Goal: Transaction & Acquisition: Purchase product/service

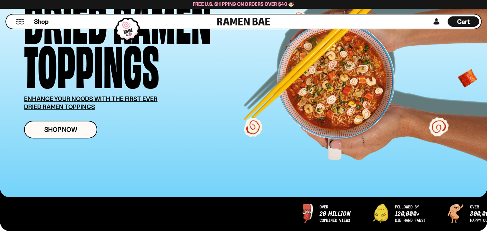
scroll to position [77, 0]
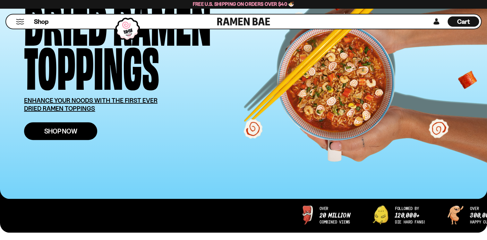
click at [74, 140] on link "Shop Now" at bounding box center [60, 131] width 73 height 18
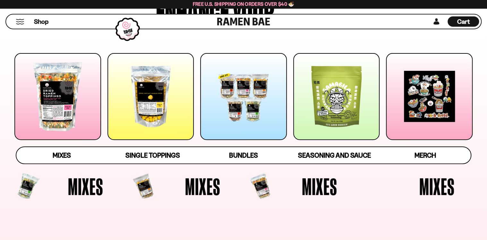
scroll to position [77, 0]
click at [52, 123] on div at bounding box center [57, 96] width 87 height 87
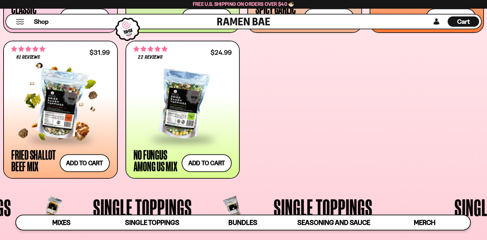
scroll to position [387, 0]
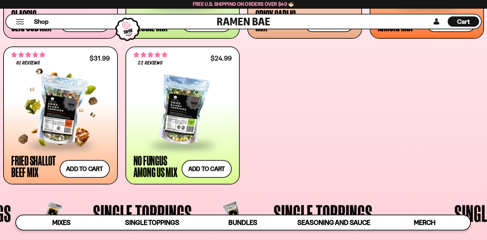
click at [54, 127] on div at bounding box center [60, 110] width 99 height 68
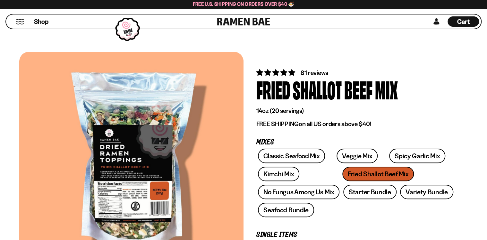
scroll to position [77, 0]
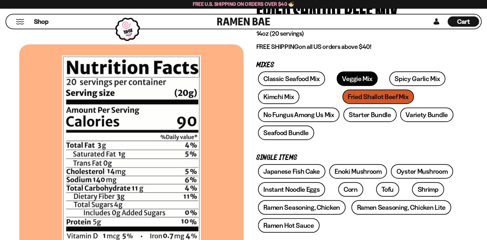
click at [378, 86] on link "Veggie Mix" at bounding box center [357, 78] width 41 height 14
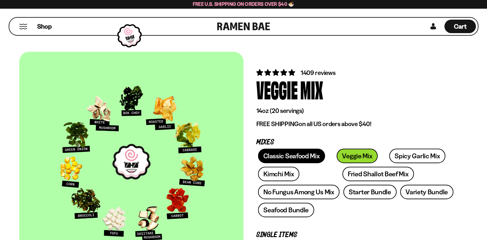
click at [319, 163] on link "Classic Seafood Mix" at bounding box center [291, 155] width 67 height 14
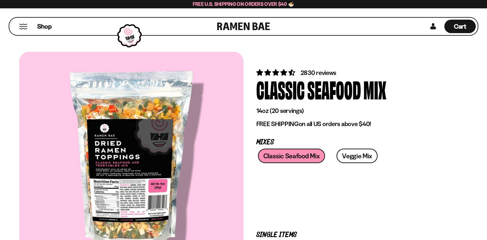
scroll to position [77, 0]
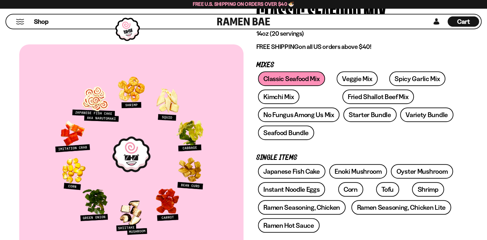
scroll to position [0, 0]
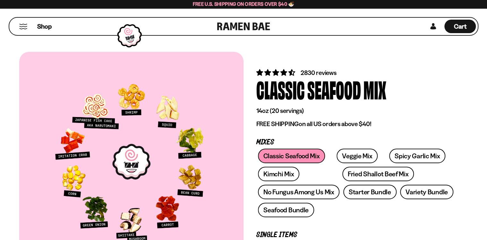
click at [359, 80] on div "Seafood" at bounding box center [335, 89] width 54 height 24
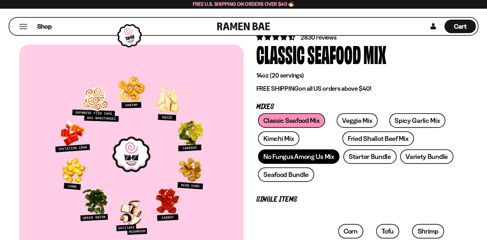
scroll to position [77, 0]
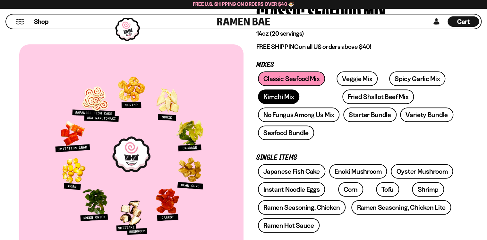
click at [300, 104] on link "Kimchi Mix" at bounding box center [278, 96] width 41 height 14
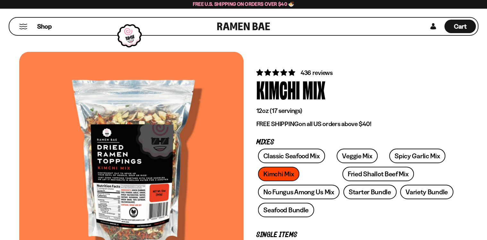
scroll to position [77, 0]
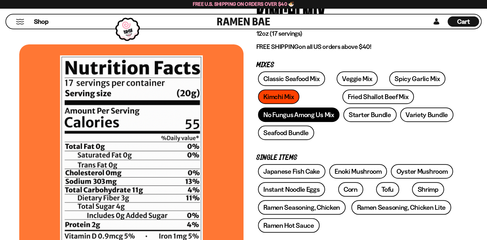
click at [326, 122] on link "No Fungus Among Us Mix" at bounding box center [299, 114] width 82 height 14
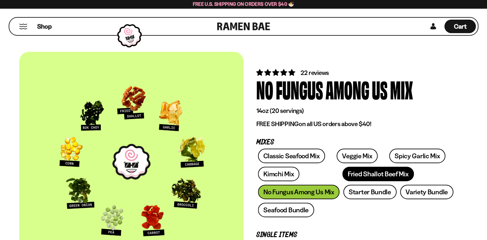
click at [343, 181] on link "Fried Shallot Beef Mix" at bounding box center [379, 173] width 72 height 14
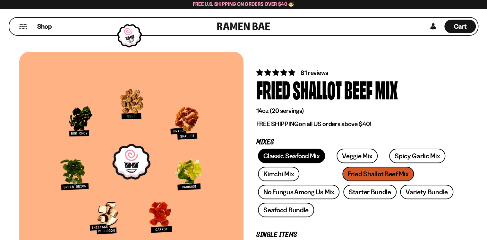
click at [325, 163] on link "Classic Seafood Mix" at bounding box center [291, 155] width 67 height 14
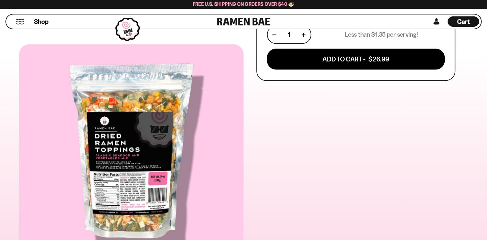
scroll to position [308, 0]
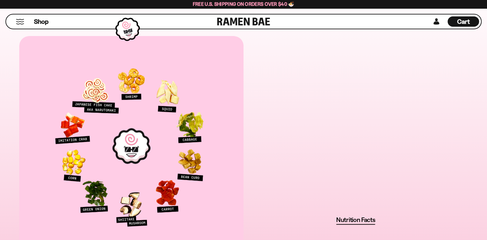
scroll to position [385, 0]
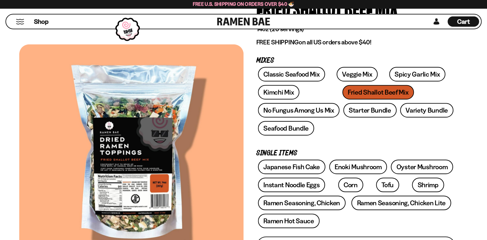
scroll to position [77, 0]
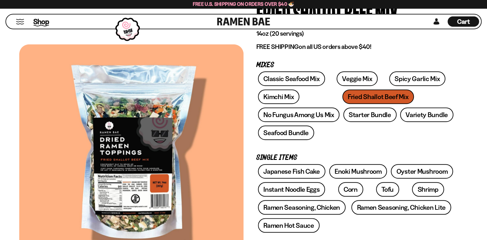
click at [47, 25] on span "Shop" at bounding box center [41, 22] width 16 height 10
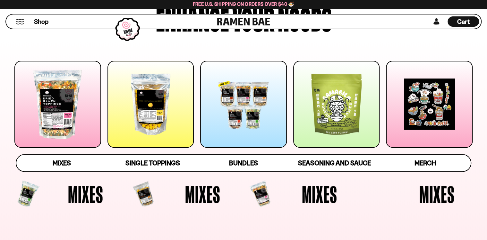
scroll to position [77, 0]
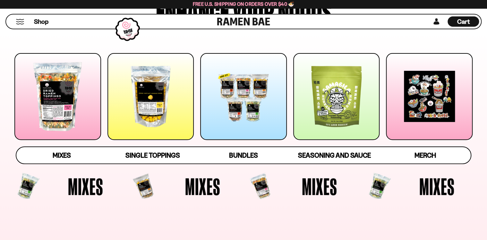
click at [153, 115] on div at bounding box center [151, 96] width 87 height 87
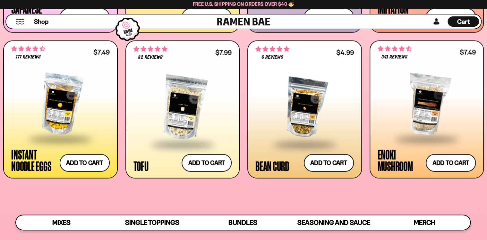
scroll to position [734, 0]
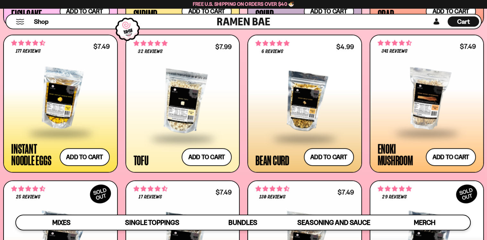
click at [149, 134] on div at bounding box center [183, 102] width 99 height 73
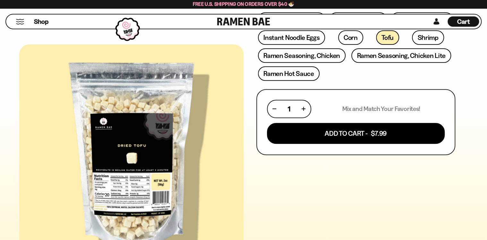
scroll to position [231, 0]
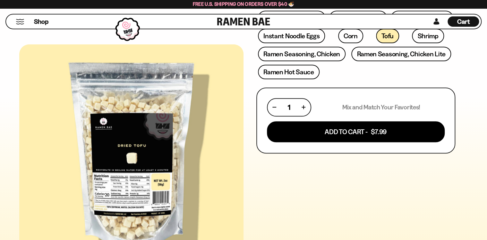
click at [146, 166] on div at bounding box center [131, 153] width 224 height 219
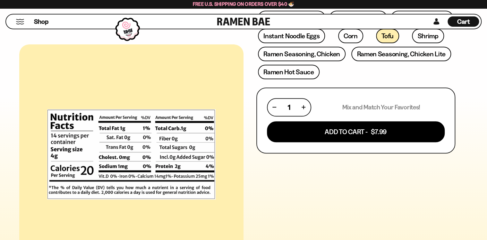
scroll to position [77, 0]
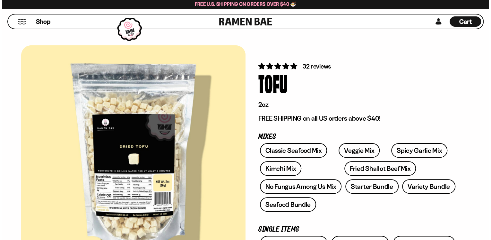
scroll to position [0, 0]
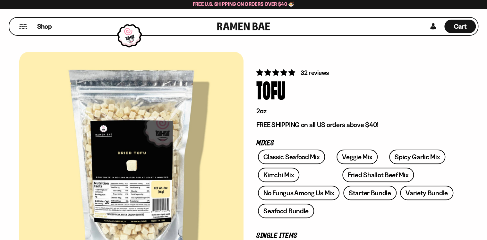
click at [28, 29] on button "Mobile Menu Trigger" at bounding box center [23, 26] width 9 height 5
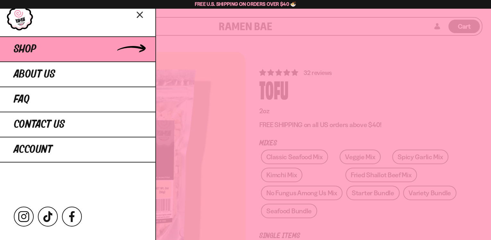
click at [51, 59] on link "Shop" at bounding box center [77, 48] width 155 height 25
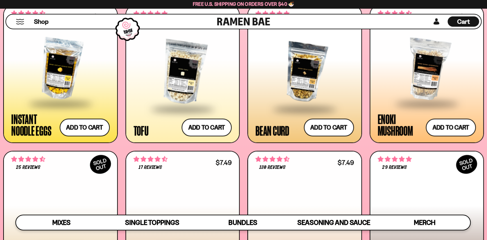
scroll to position [771, 0]
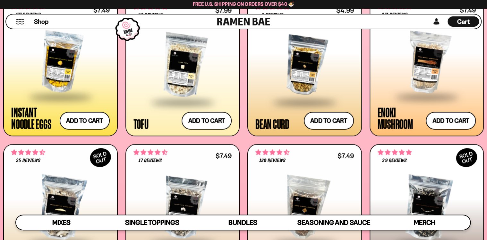
click at [85, 96] on div at bounding box center [60, 62] width 99 height 68
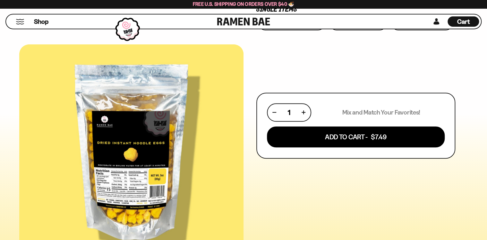
scroll to position [231, 0]
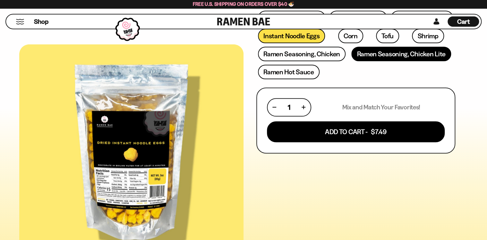
click at [352, 61] on link "Ramen Seasoning, Chicken Lite" at bounding box center [402, 54] width 100 height 14
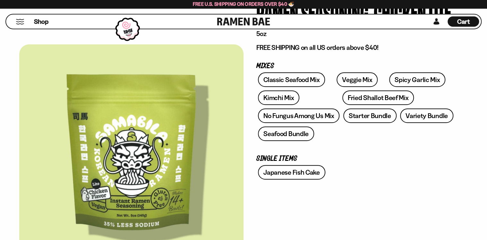
scroll to position [154, 0]
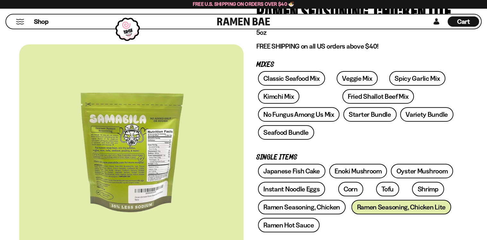
scroll to position [77, 0]
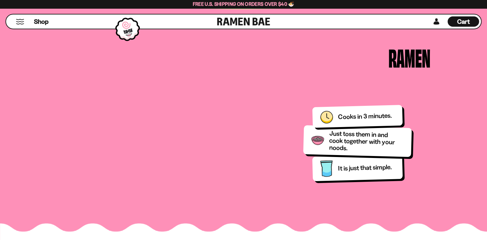
scroll to position [617, 0]
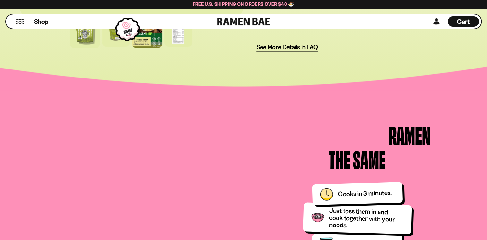
click at [162, 48] on div at bounding box center [147, 33] width 31 height 31
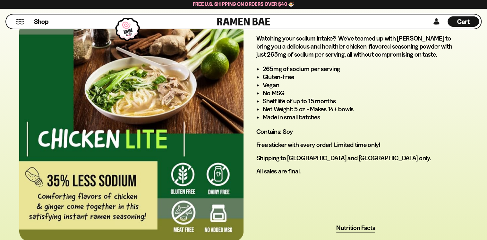
scroll to position [385, 0]
